Goal: Use online tool/utility: Utilize a website feature to perform a specific function

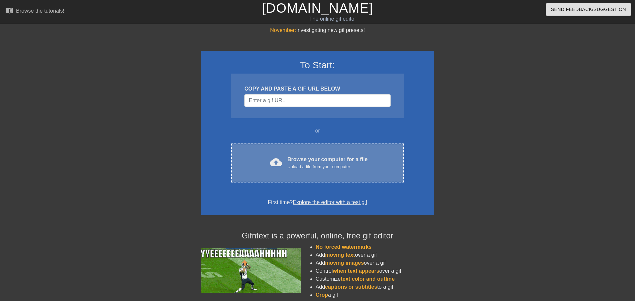
click at [338, 149] on div "cloud_upload Browse your computer for a file Upload a file from your computer C…" at bounding box center [317, 163] width 173 height 39
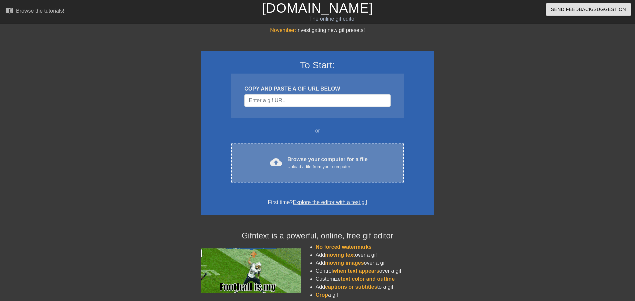
click at [336, 158] on div "Browse your computer for a file Upload a file from your computer" at bounding box center [327, 163] width 80 height 15
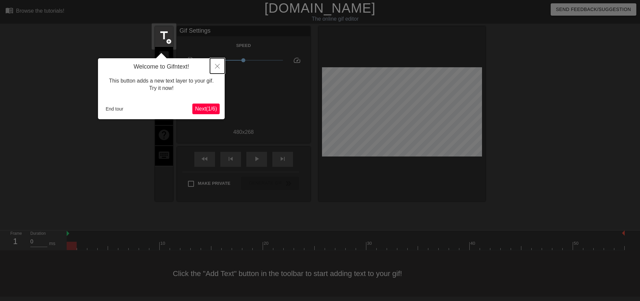
click at [217, 68] on icon "Close" at bounding box center [217, 66] width 5 height 5
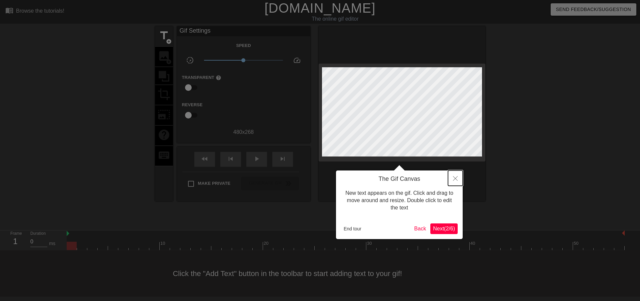
click at [457, 179] on icon "Close" at bounding box center [455, 178] width 5 height 5
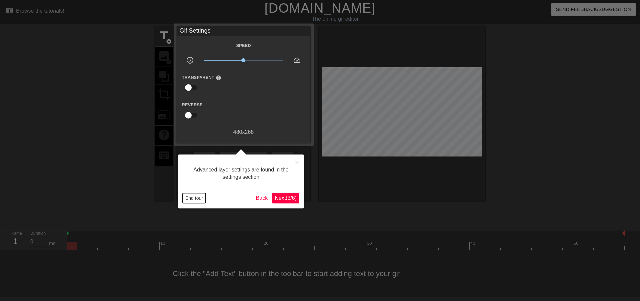
click at [199, 201] on button "End tour" at bounding box center [194, 198] width 23 height 10
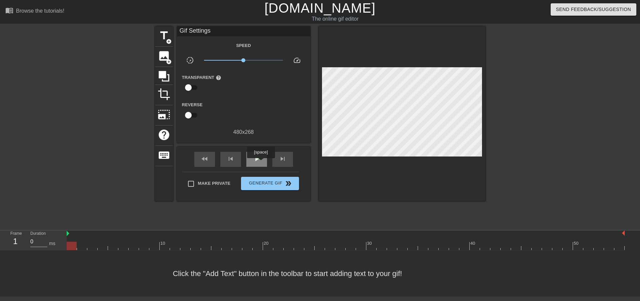
click at [260, 163] on div "play_arrow" at bounding box center [256, 159] width 21 height 15
click at [2, 279] on div "Click the "Add Text" button in the toolbar to start adding text to your gif!" at bounding box center [320, 273] width 640 height 46
click at [251, 157] on div "pause" at bounding box center [256, 159] width 21 height 15
click at [252, 157] on span "play_arrow" at bounding box center [256, 159] width 8 height 8
click at [253, 157] on span "pause" at bounding box center [256, 159] width 8 height 8
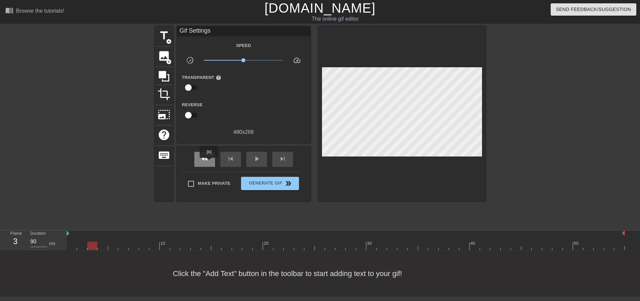
click at [209, 163] on div "fast_rewind" at bounding box center [204, 159] width 21 height 15
type input "0"
click at [209, 163] on div "fast_rewind" at bounding box center [204, 159] width 21 height 15
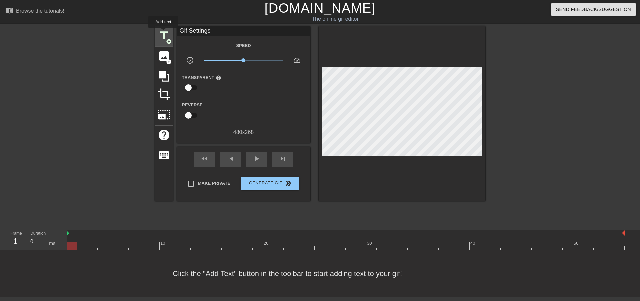
click at [163, 33] on span "title" at bounding box center [164, 35] width 13 height 13
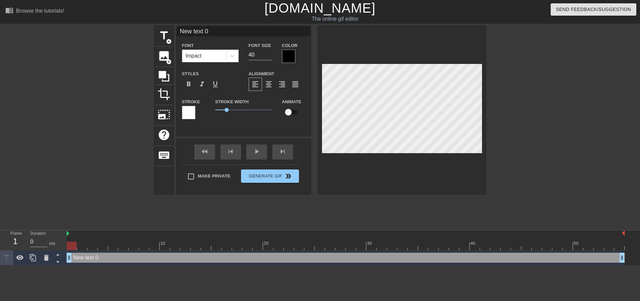
scroll to position [1, 2]
type input "R"
type textarea "R"
type input "Ro"
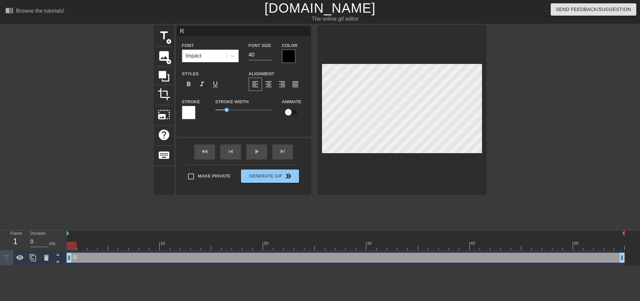
type textarea "Ro"
type input "Rou"
type textarea "Rou"
type input "Roun"
type textarea "Roun"
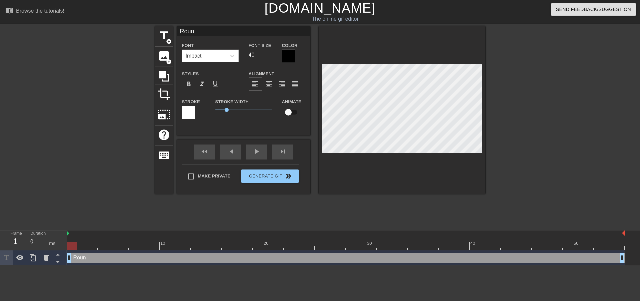
type input "Round"
type textarea "Round"
type input "Roundi"
type textarea "Roundi"
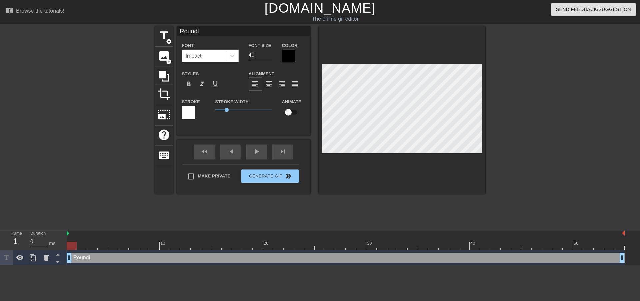
type input "Roundie"
type textarea "Roundie"
type input "Roundie"
type textarea "Roundie"
type input "Roundie K"
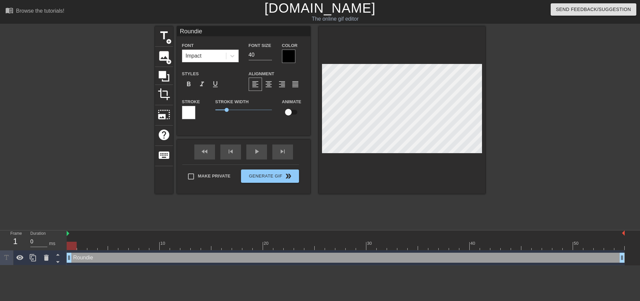
type textarea "Roundie K"
type input "Roundie KA"
type textarea "Roundie KA"
type input "Roundie K"
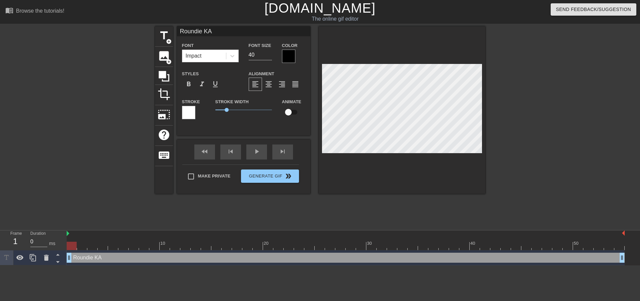
type textarea "Roundie K"
type input "Roundie Ka"
type textarea "Roundie Ka"
type input "[PERSON_NAME]"
type textarea "[PERSON_NAME]"
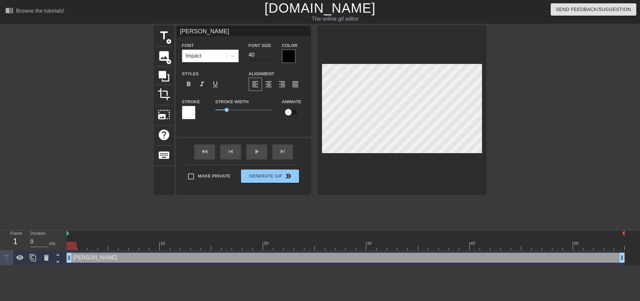
click at [261, 50] on input "40" at bounding box center [259, 55] width 23 height 11
click at [270, 55] on input "39" at bounding box center [259, 55] width 23 height 11
click at [270, 55] on input "38" at bounding box center [259, 55] width 23 height 11
click at [270, 55] on input "37" at bounding box center [259, 55] width 23 height 11
click at [270, 55] on input "36" at bounding box center [259, 55] width 23 height 11
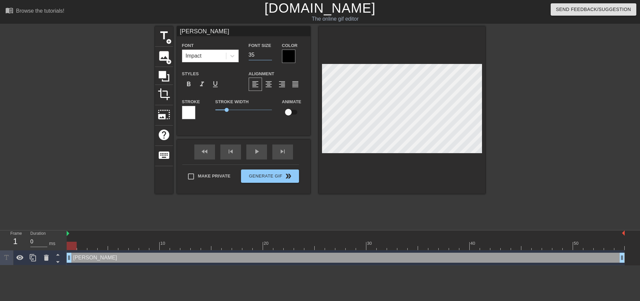
click at [270, 55] on input "35" at bounding box center [259, 55] width 23 height 11
click at [270, 55] on input "34" at bounding box center [259, 55] width 23 height 11
click at [270, 55] on input "33" at bounding box center [259, 55] width 23 height 11
click at [270, 55] on input "32" at bounding box center [259, 55] width 23 height 11
click at [270, 55] on input "31" at bounding box center [259, 55] width 23 height 11
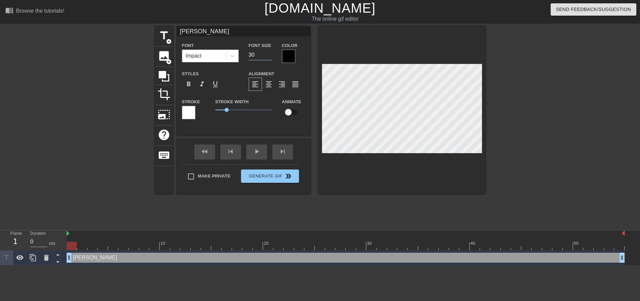
click at [270, 55] on input "30" at bounding box center [259, 55] width 23 height 11
click at [270, 55] on input "29" at bounding box center [259, 55] width 23 height 11
click at [270, 55] on input "28" at bounding box center [259, 55] width 23 height 11
type input "27"
click at [270, 55] on input "27" at bounding box center [259, 55] width 23 height 11
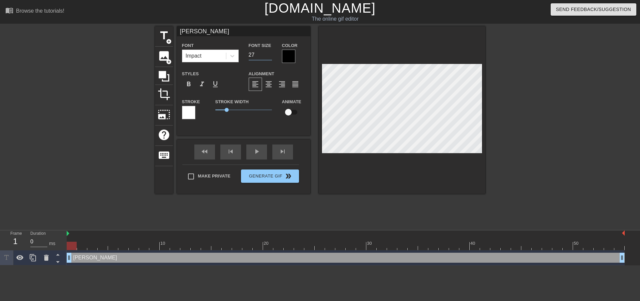
click at [292, 54] on div at bounding box center [288, 56] width 13 height 13
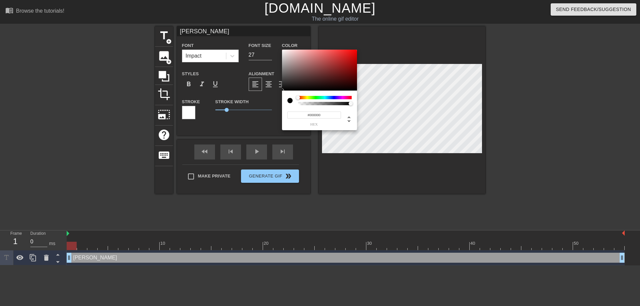
type input "0"
type input "1"
drag, startPoint x: 350, startPoint y: 104, endPoint x: 358, endPoint y: 107, distance: 8.4
click at [358, 107] on div "0 r 0 g 0 b 1 a" at bounding box center [320, 153] width 640 height 306
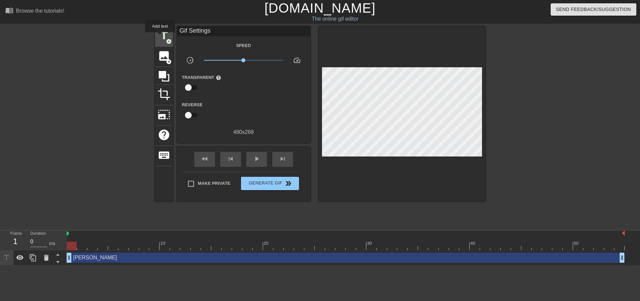
click at [160, 37] on span "title" at bounding box center [164, 35] width 13 height 13
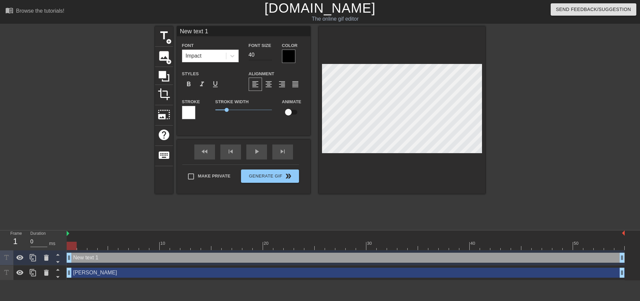
click at [258, 55] on input "40" at bounding box center [259, 55] width 23 height 11
click at [270, 57] on input "39" at bounding box center [259, 55] width 23 height 11
click at [270, 57] on input "38" at bounding box center [259, 55] width 23 height 11
click at [270, 57] on input "37" at bounding box center [259, 55] width 23 height 11
click at [270, 57] on input "36" at bounding box center [259, 55] width 23 height 11
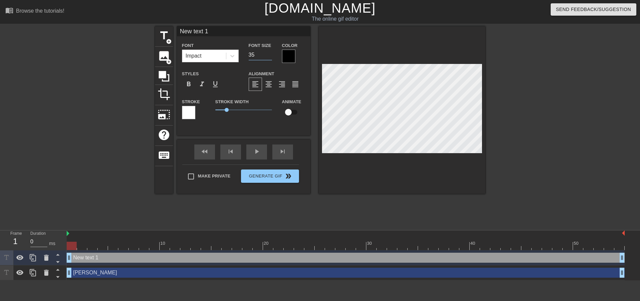
click at [270, 57] on input "35" at bounding box center [259, 55] width 23 height 11
click at [270, 57] on input "34" at bounding box center [259, 55] width 23 height 11
click at [270, 57] on input "33" at bounding box center [259, 55] width 23 height 11
click at [270, 57] on input "32" at bounding box center [259, 55] width 23 height 11
click at [270, 57] on input "31" at bounding box center [259, 55] width 23 height 11
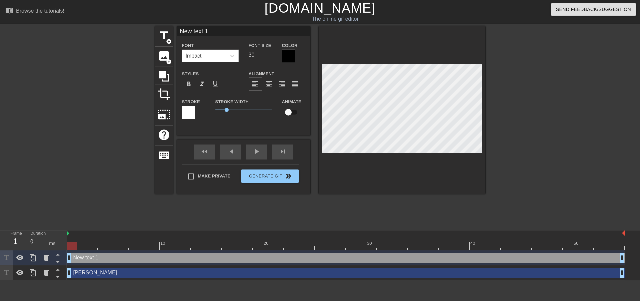
click at [270, 57] on input "30" at bounding box center [259, 55] width 23 height 11
click at [270, 57] on input "29" at bounding box center [259, 55] width 23 height 11
click at [270, 57] on input "28" at bounding box center [259, 55] width 23 height 11
click at [270, 57] on input "27" at bounding box center [259, 55] width 23 height 11
click at [270, 57] on input "26" at bounding box center [259, 55] width 23 height 11
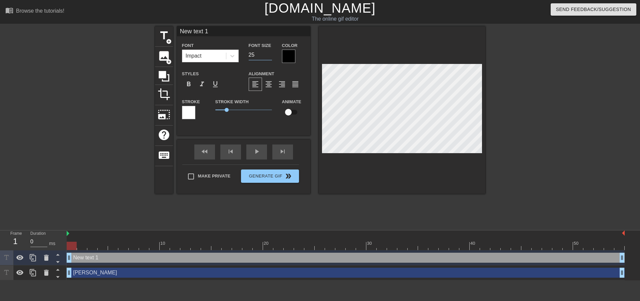
click at [270, 57] on input "25" at bounding box center [259, 55] width 23 height 11
click at [270, 57] on input "24" at bounding box center [259, 55] width 23 height 11
click at [270, 57] on input "23" at bounding box center [259, 55] width 23 height 11
click at [270, 57] on input "22" at bounding box center [259, 55] width 23 height 11
type input "21"
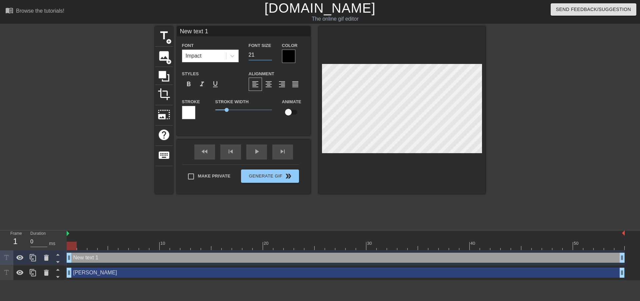
click at [270, 57] on input "21" at bounding box center [259, 55] width 23 height 11
type input "F"
type textarea "F"
type input "Fl"
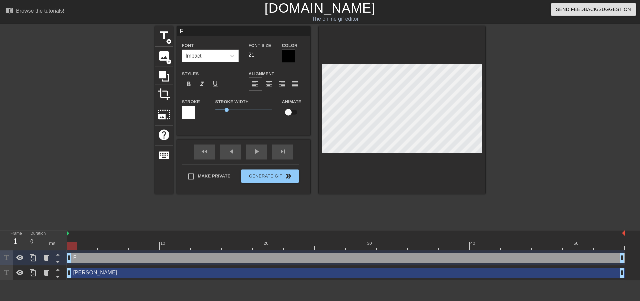
type textarea "Fl"
type input "Fla"
type textarea "Fla"
type input "Flat"
type textarea "Flat"
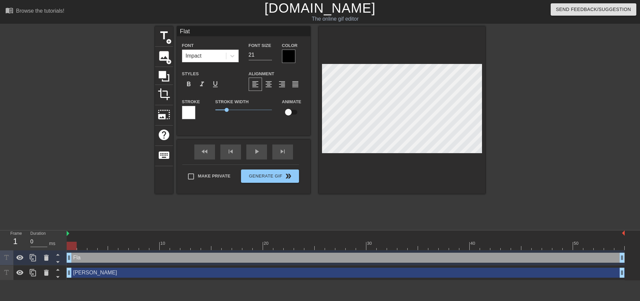
type input "[PERSON_NAME]"
type textarea "[PERSON_NAME]"
type input "Flatti"
type textarea "Flatti"
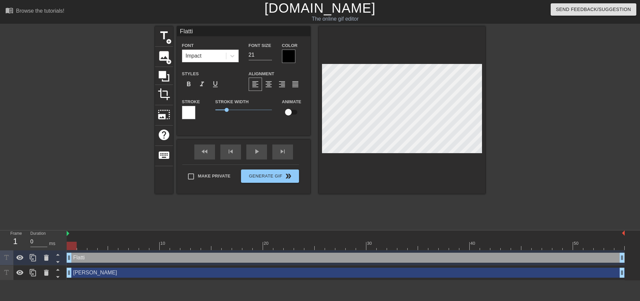
type input "Flattie"
type textarea "Flattie"
type input "Flatti"
type textarea "Flatti"
type input "[PERSON_NAME]"
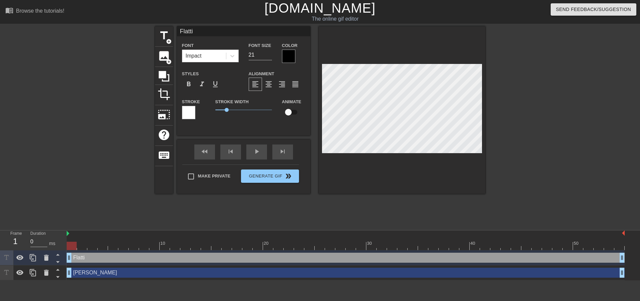
type textarea "[PERSON_NAME]"
type input "Flat"
type textarea "Flat"
type input "Flat"
type textarea "Flat"
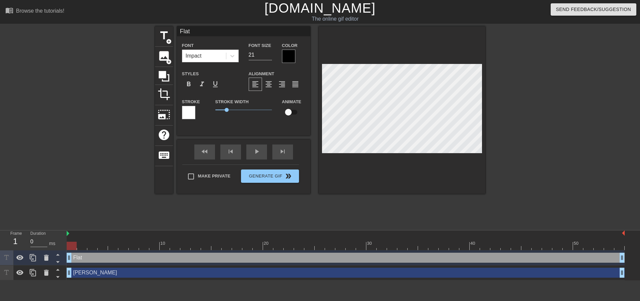
type input "Flat E"
type textarea "Flat E"
type input "Flat Ea"
type textarea "Flat Ea"
type input "Flat Ear"
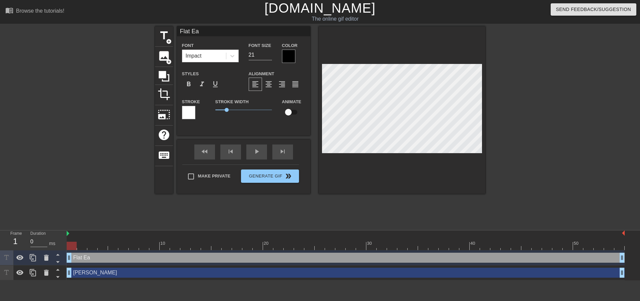
type textarea "Flat Ear"
type input "Flat Eart"
type textarea "Flat Eart"
type input "Flat Earth"
type textarea "Flat Earth"
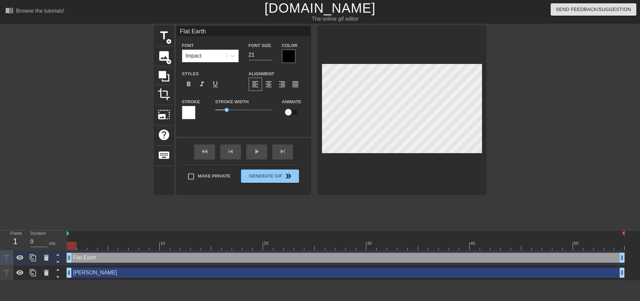
scroll to position [1, 2]
type input "Flat Earth"
type textarea "Flat Earth"
type input "Flat Earth K"
type textarea "Flat Earth K"
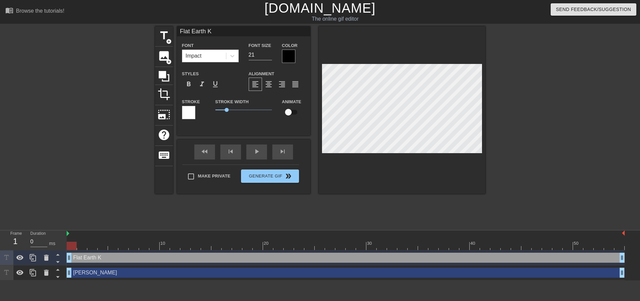
type input "Flat Earth Ka"
type textarea "Flat Earth Ka"
type input "Flat Earth Kam"
type textarea "Flat Earth Kam"
type input "Flat Earth Ka"
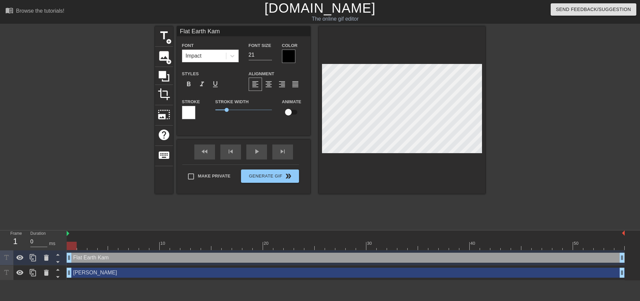
type textarea "Flat Earth Ka"
type input "Flat Earth K"
type textarea "Flat Earth K"
type input "Flat Earth"
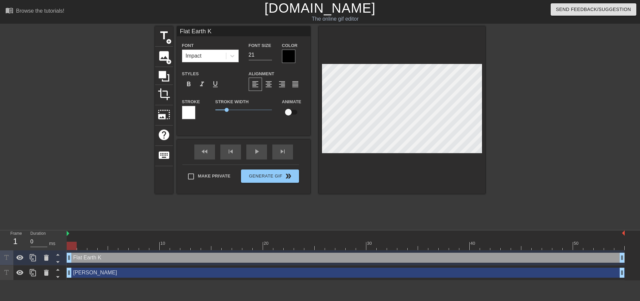
type textarea "Flat Earth"
type input "Flat Earth F"
type textarea "Flat Earth F"
type input "Flat Earth Fo"
type textarea "Flat Earth Fo"
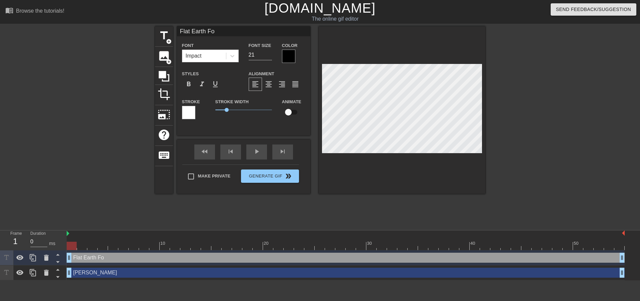
type input "Flat Earth Fos"
type textarea "Flat Earth Fos"
type input "Flat Earth Fosk"
type textarea "Flat Earth Fosk"
type input "Flat Earth [PERSON_NAME]"
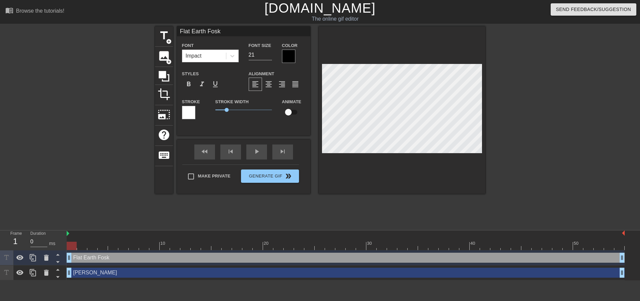
type textarea "Flat Earth [PERSON_NAME]"
type input "[PERSON_NAME]"
type input "27"
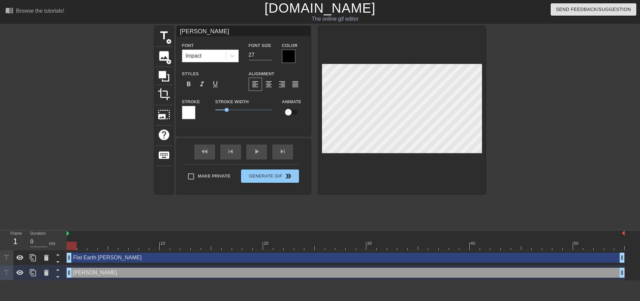
scroll to position [1, 2]
type input "Round Kao"
type textarea "Round Kao"
type input "Round Kao"
type textarea "Round Kao"
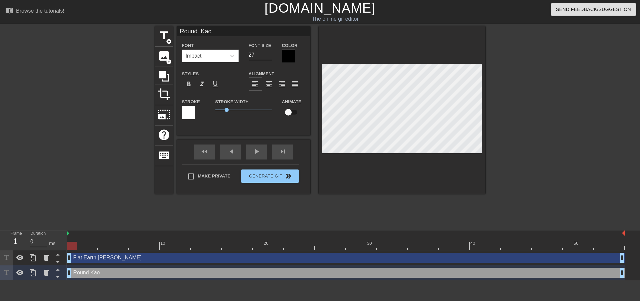
type input "Round E [PERSON_NAME]"
type textarea "Round E [PERSON_NAME]"
type input "Round [PERSON_NAME]"
type textarea "Round [PERSON_NAME]"
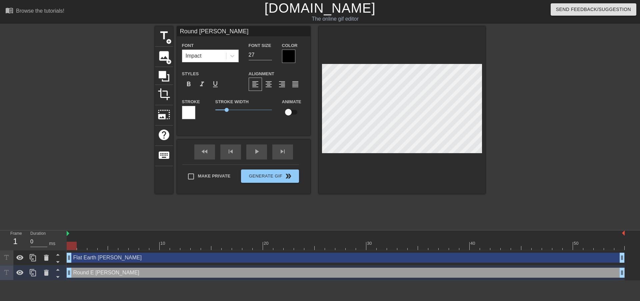
type input "Round Ear [PERSON_NAME]"
type textarea "Round Ear [PERSON_NAME]"
type input "Round Eart Kao"
type textarea "Round Eart Kao"
type input "Round Earth Kao"
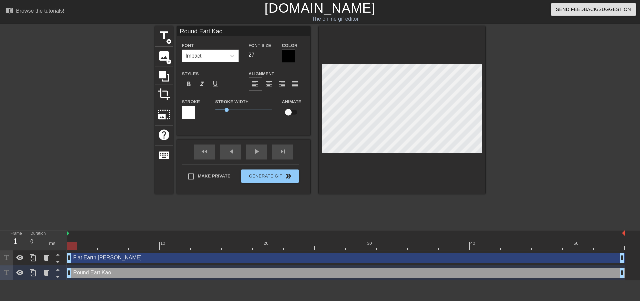
type textarea "Round Earth Kao"
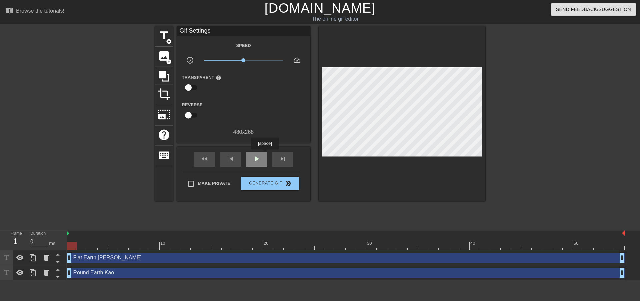
click at [264, 155] on div "play_arrow" at bounding box center [256, 159] width 21 height 15
type input "80"
click at [259, 160] on span "pause" at bounding box center [256, 159] width 8 height 8
click at [267, 183] on span "Generate Gif double_arrow" at bounding box center [269, 184] width 52 height 8
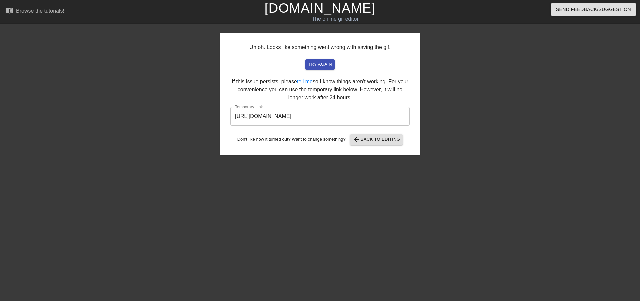
click at [376, 122] on input "[URL][DOMAIN_NAME]" at bounding box center [319, 116] width 179 height 19
